Goal: Task Accomplishment & Management: Manage account settings

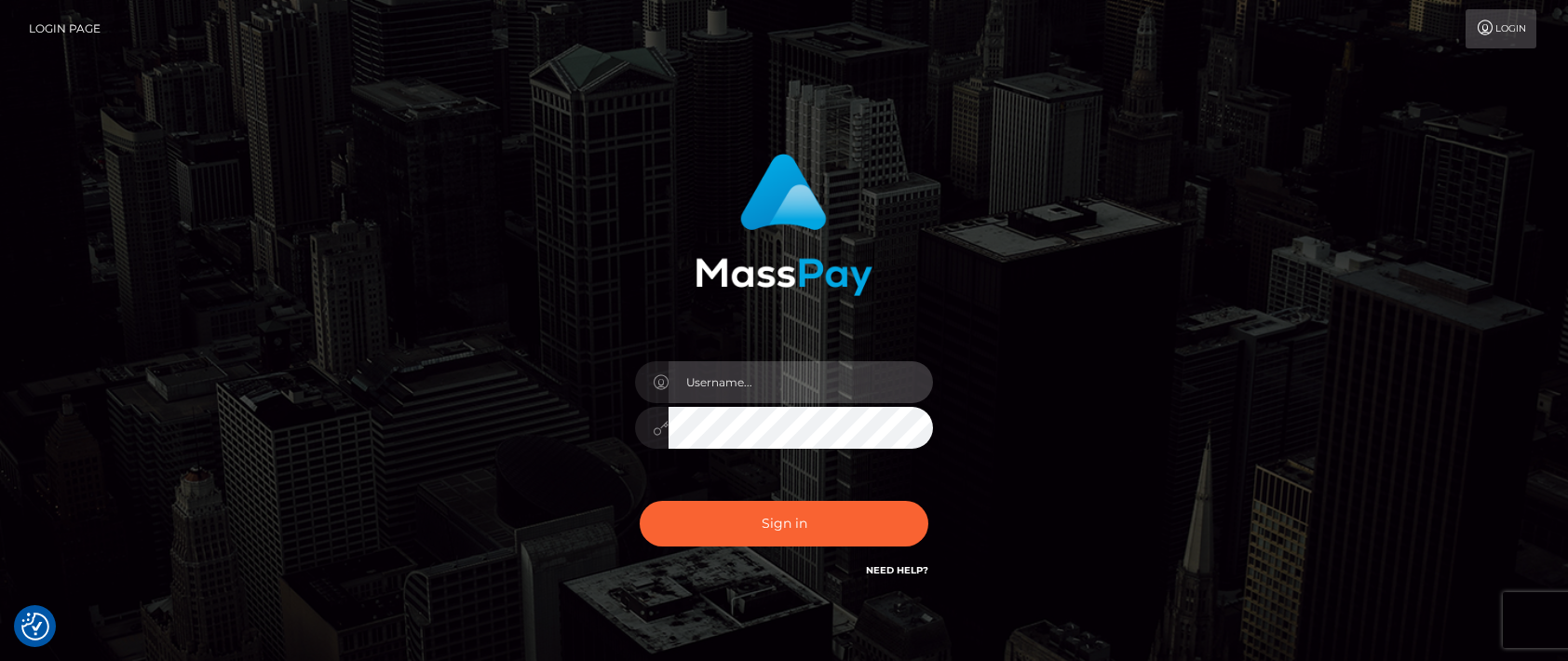
click at [706, 397] on input "text" at bounding box center [800, 382] width 264 height 42
paste input "matias.tilia"
type input "matias.tilia"
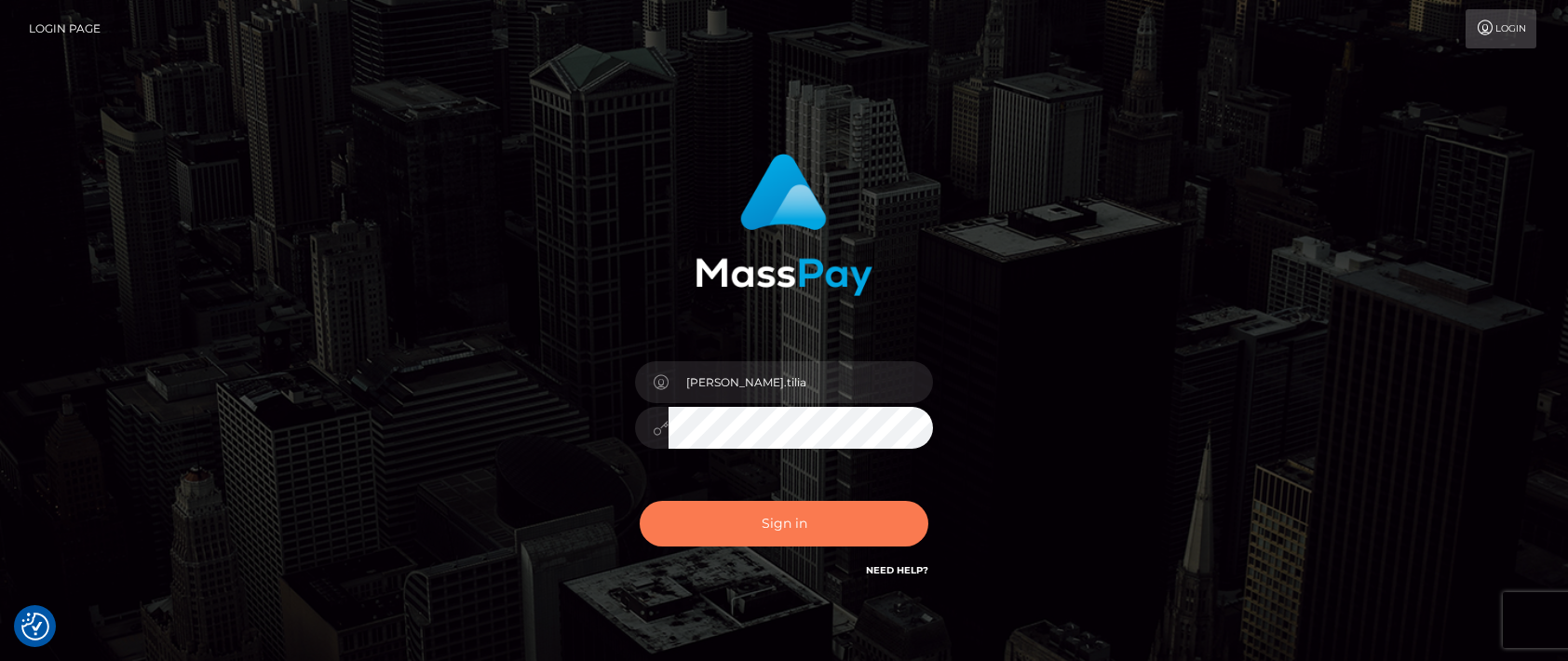
click at [698, 516] on button "Sign in" at bounding box center [784, 524] width 289 height 45
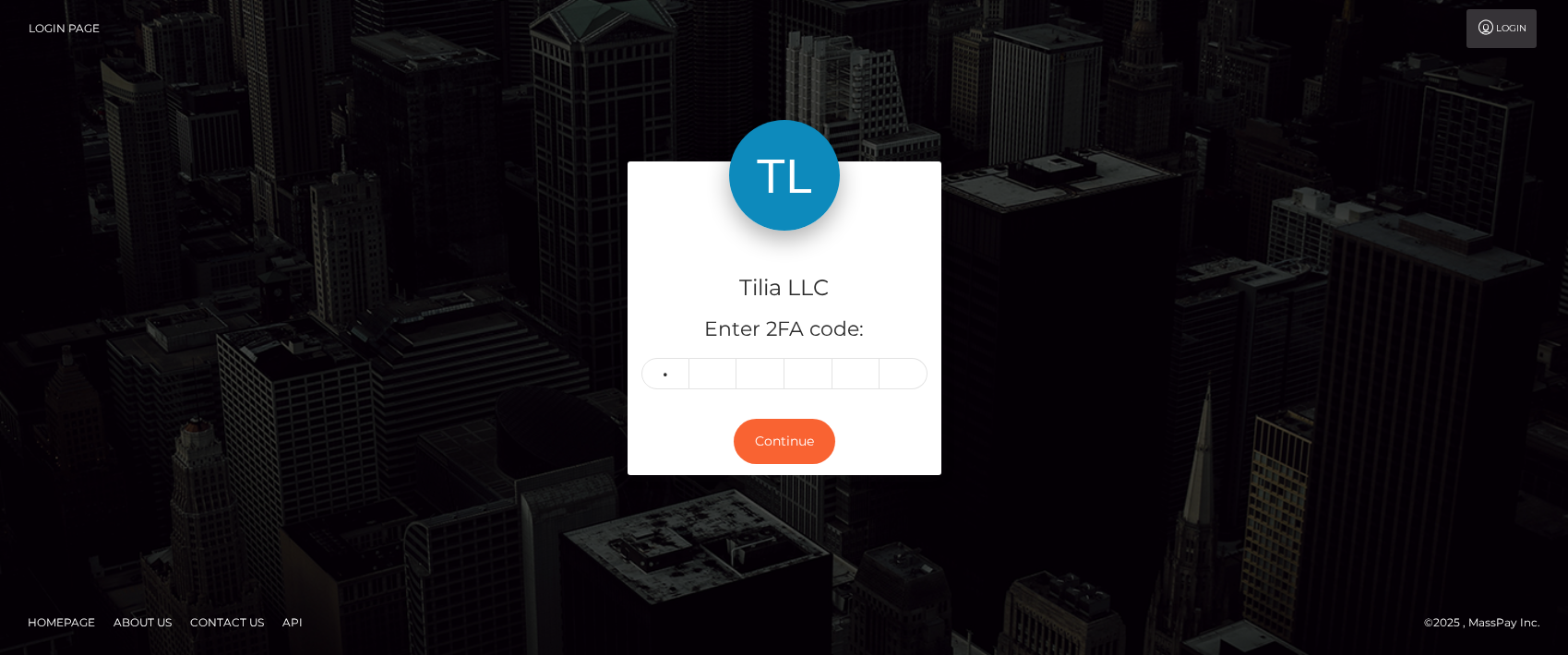
type input "3"
type input "6"
type input "5"
type input "0"
type input "6"
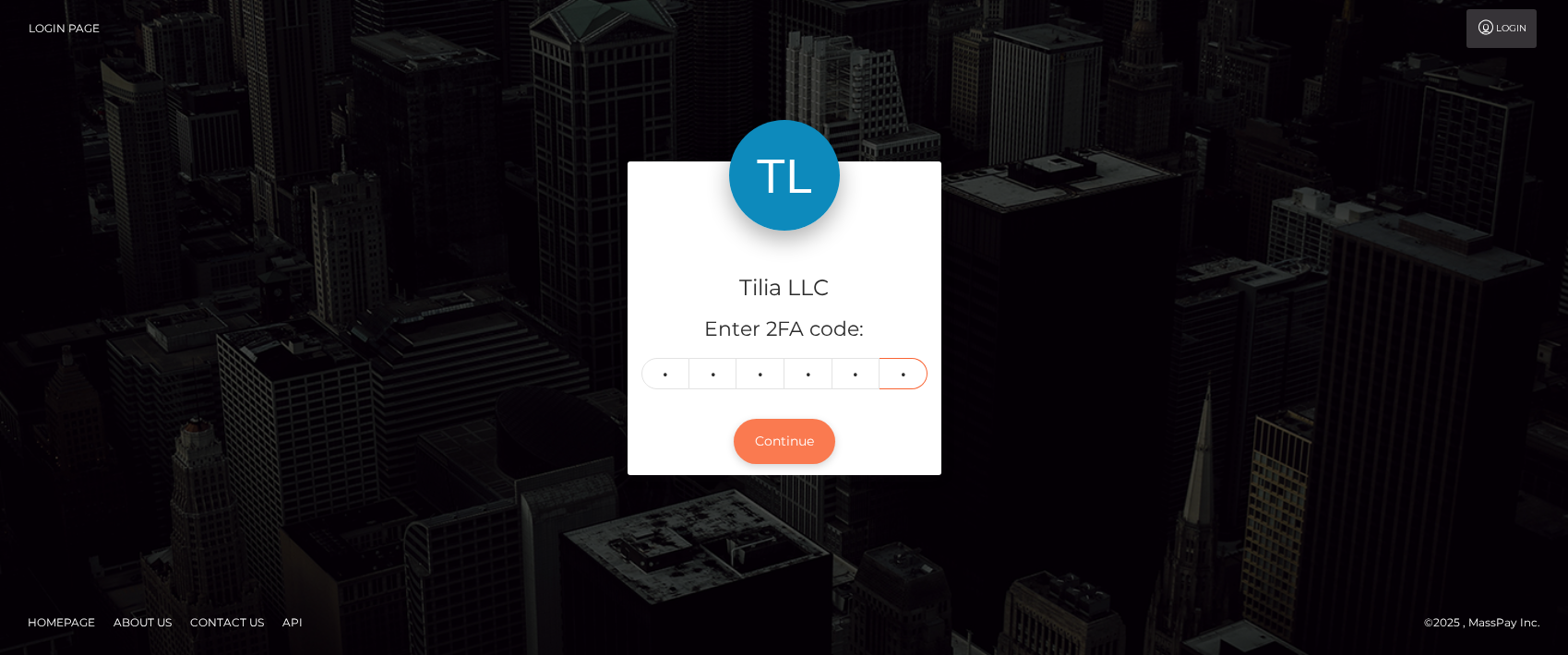
type input "9"
click at [780, 442] on button "Continue" at bounding box center [784, 441] width 102 height 45
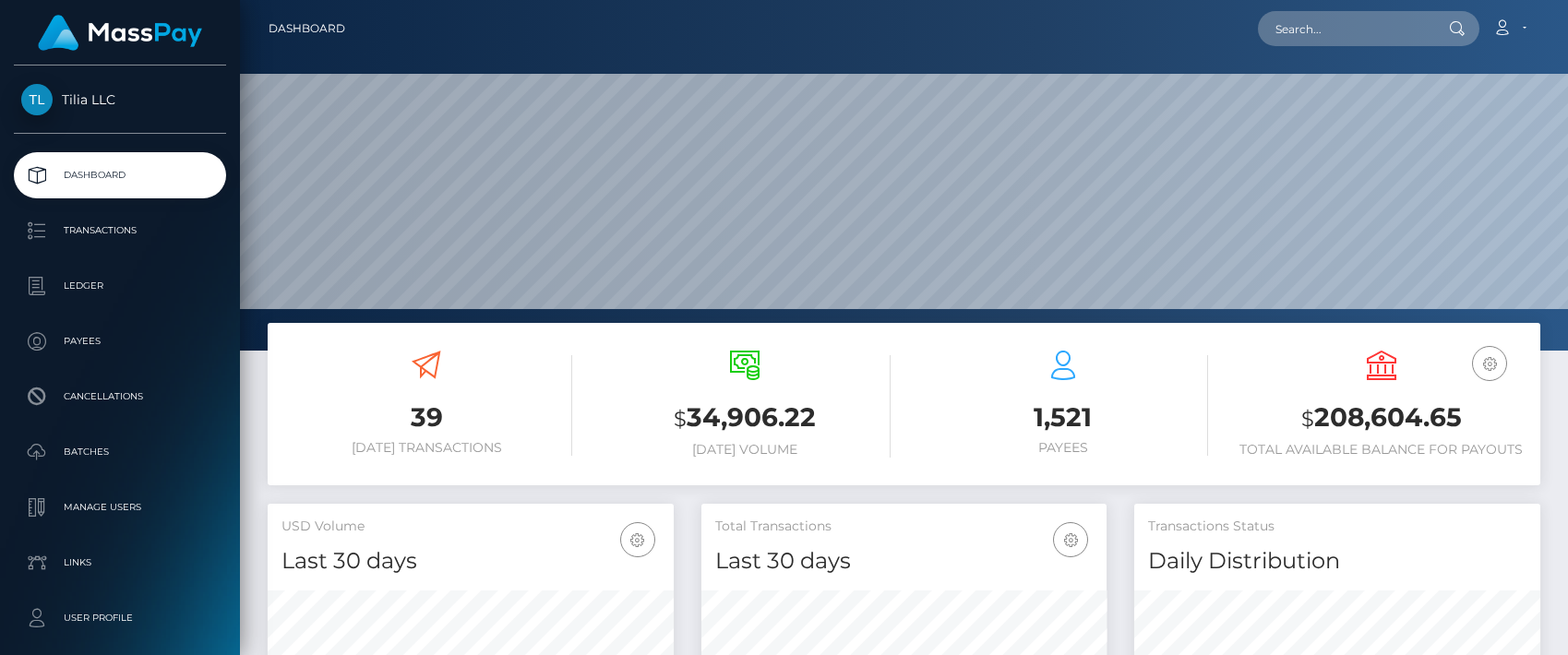
scroll to position [328, 405]
